Goal: Transaction & Acquisition: Purchase product/service

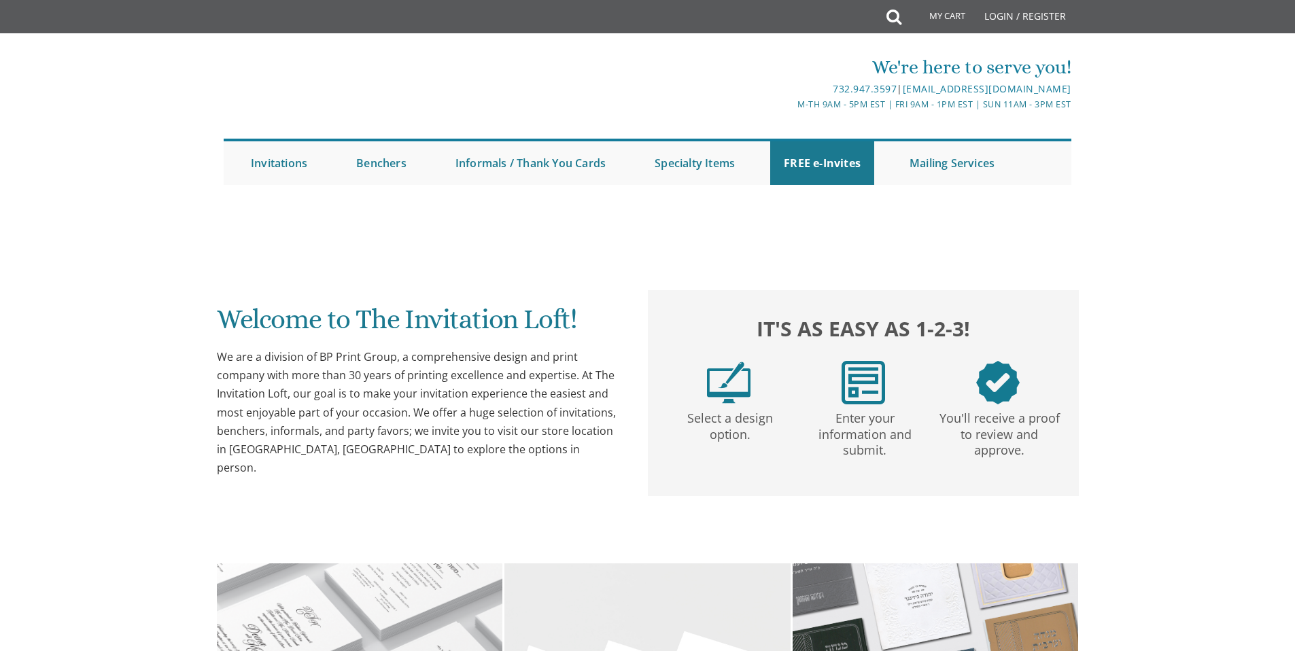
scroll to position [120, 0]
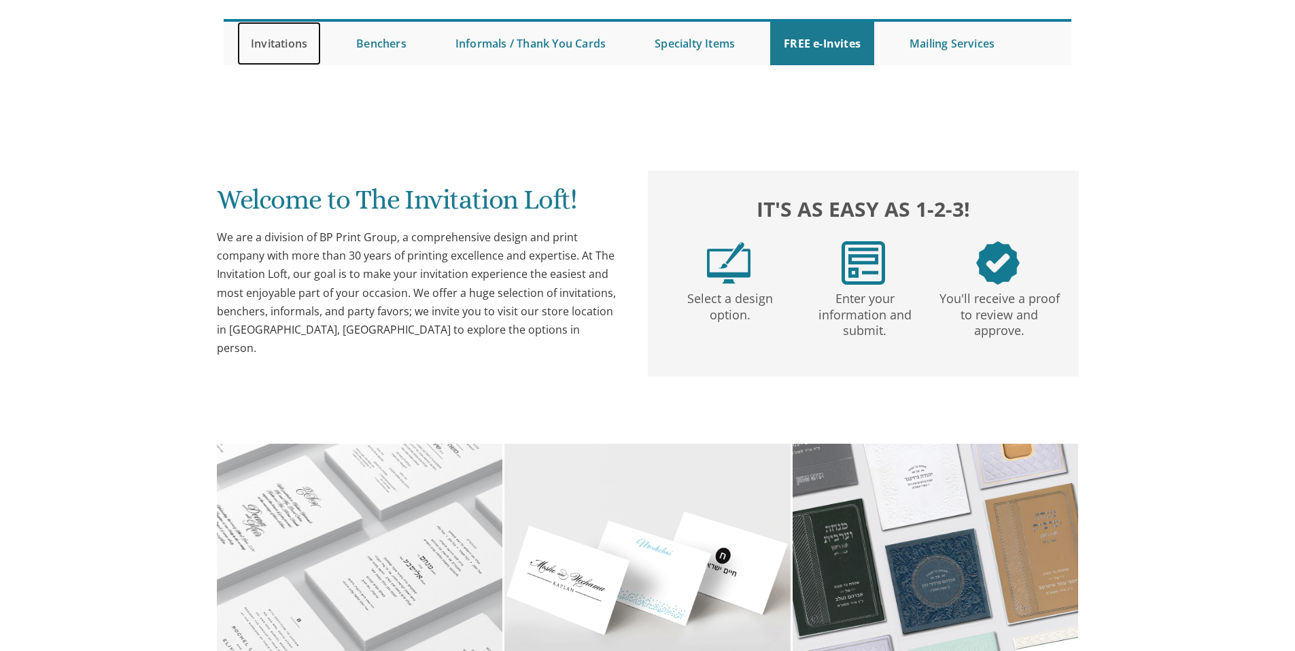
click at [279, 38] on link "Invitations" at bounding box center [279, 43] width 84 height 43
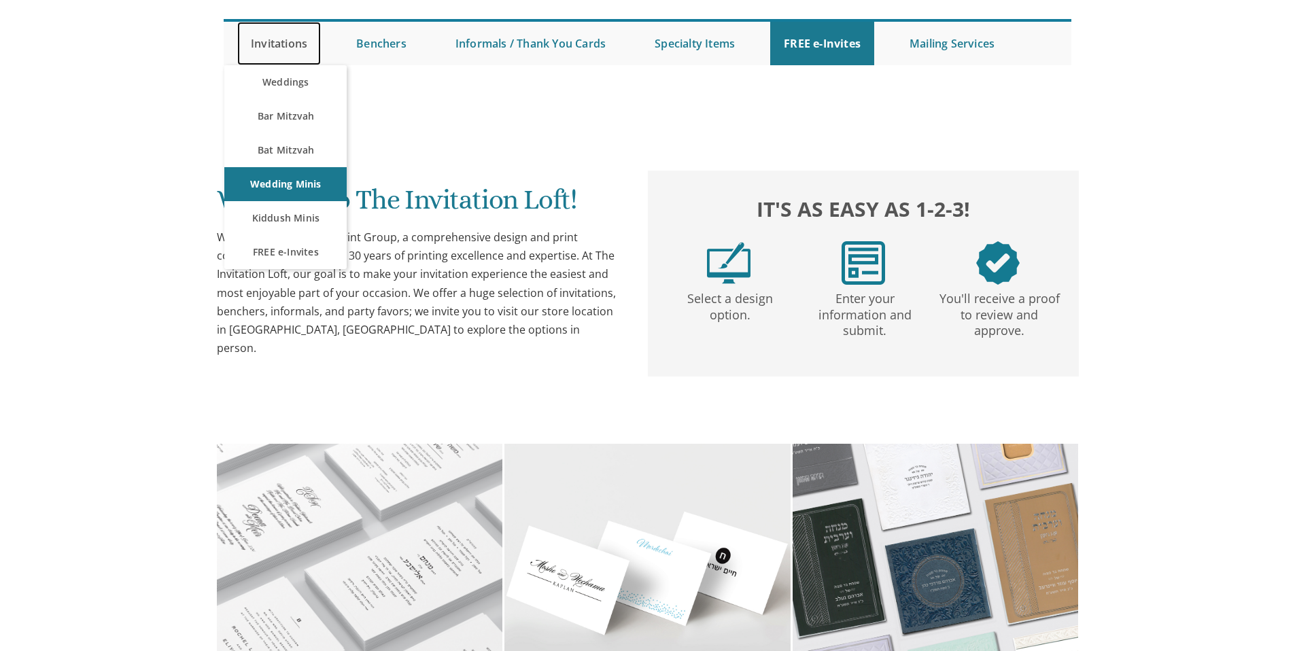
click at [295, 48] on link "Invitations" at bounding box center [279, 43] width 84 height 43
click at [289, 79] on link "Weddings" at bounding box center [285, 82] width 122 height 34
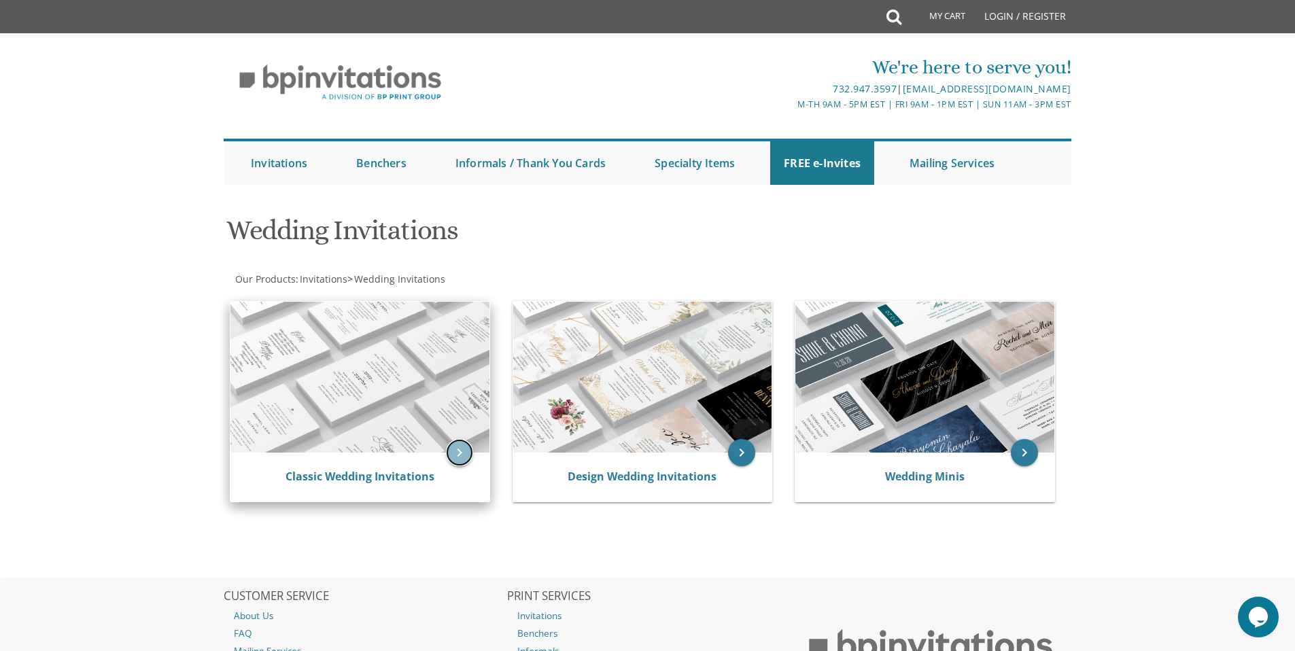
click at [449, 459] on icon "keyboard_arrow_right" at bounding box center [459, 452] width 27 height 27
click at [464, 451] on icon "keyboard_arrow_right" at bounding box center [459, 452] width 27 height 27
click at [438, 362] on img at bounding box center [359, 377] width 259 height 151
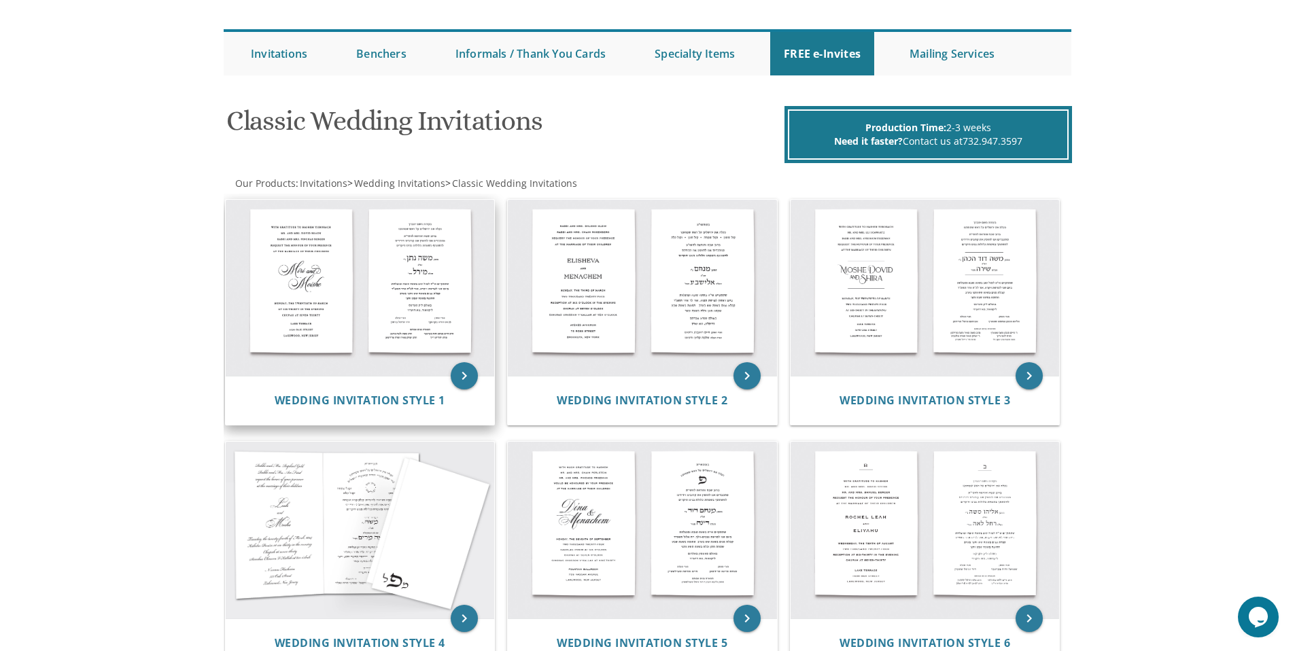
scroll to position [251, 0]
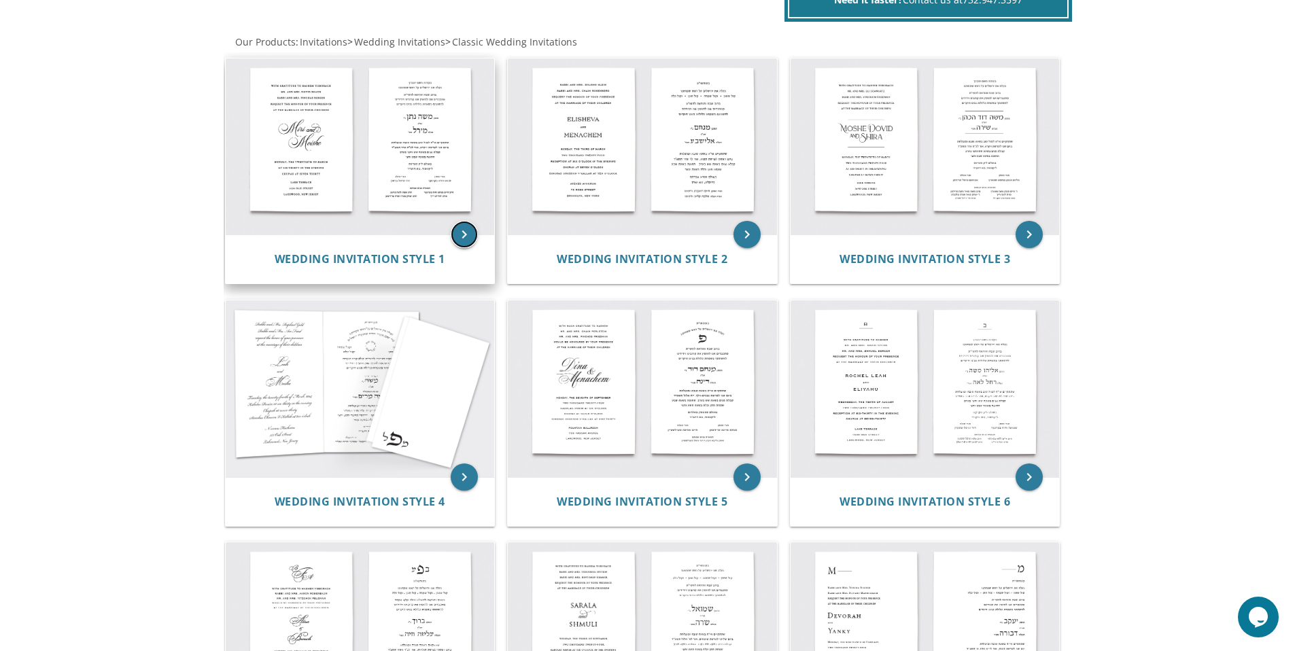
click at [458, 232] on icon "keyboard_arrow_right" at bounding box center [464, 234] width 27 height 27
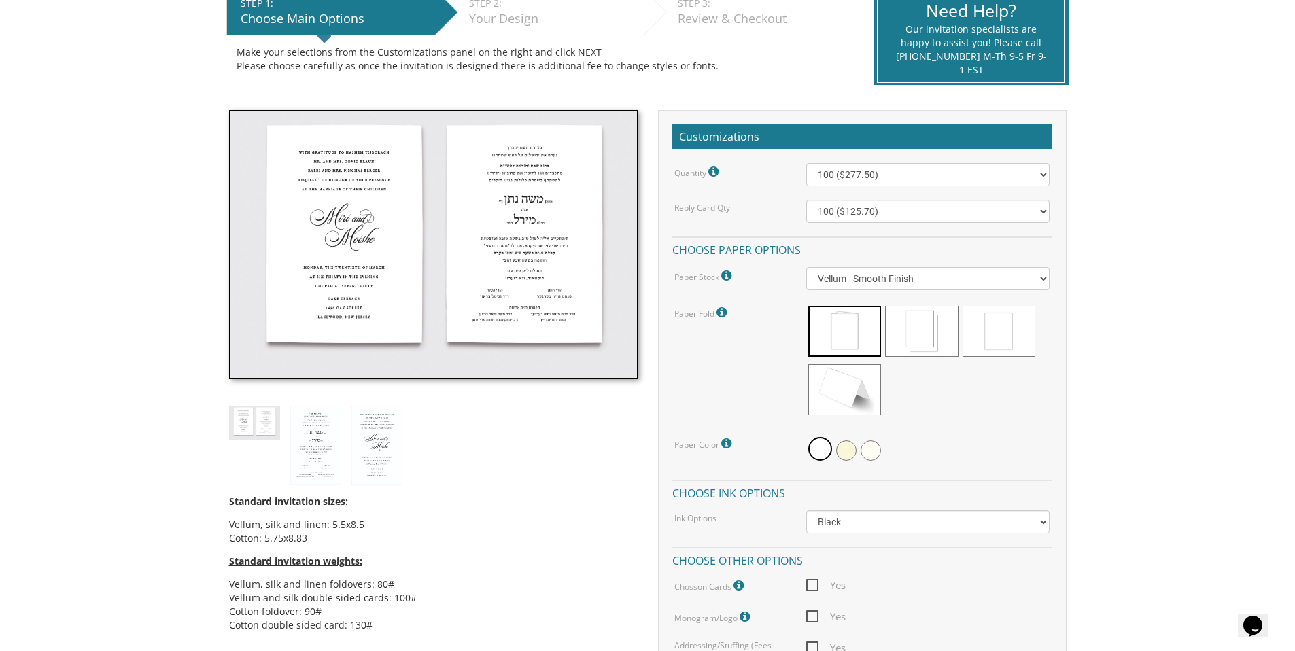
scroll to position [280, 0]
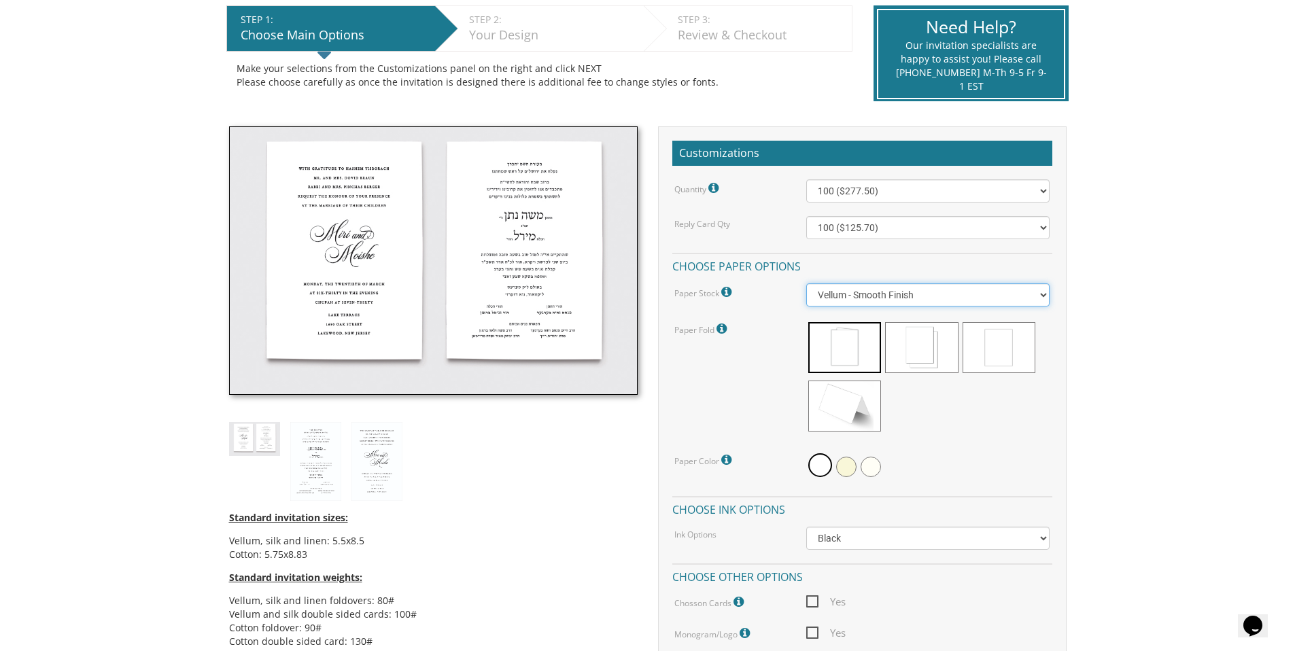
click at [1036, 296] on select "Vellum - Smooth Finish Linen - Subtle Embossed Crosshatch Texture Silk - Soft, …" at bounding box center [927, 294] width 243 height 23
